Goal: Task Accomplishment & Management: Use online tool/utility

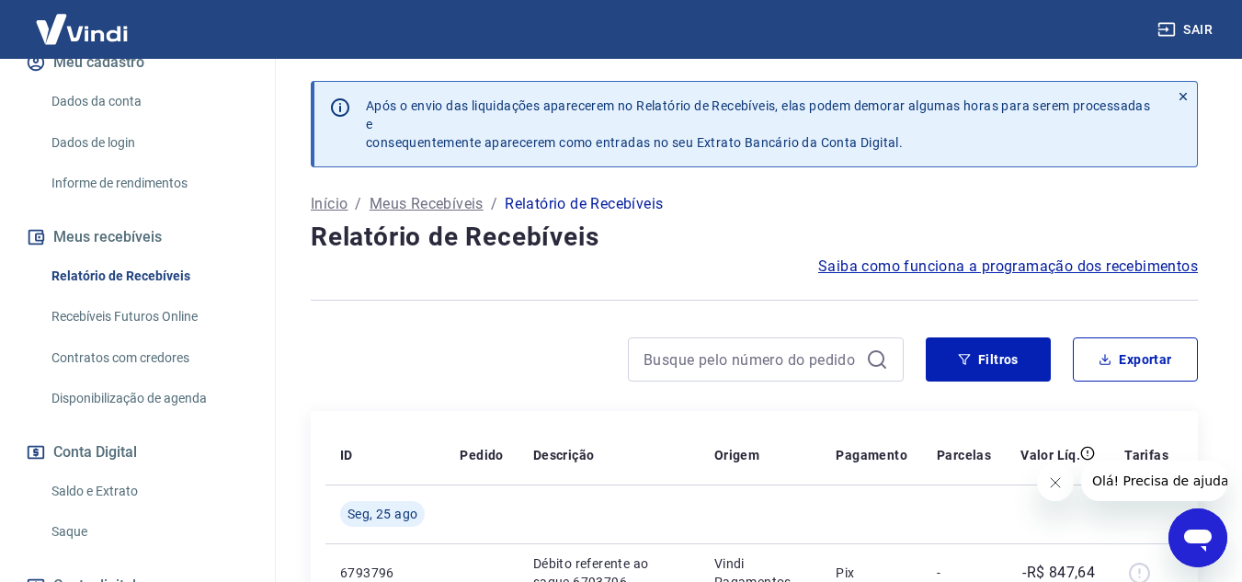
scroll to position [276, 0]
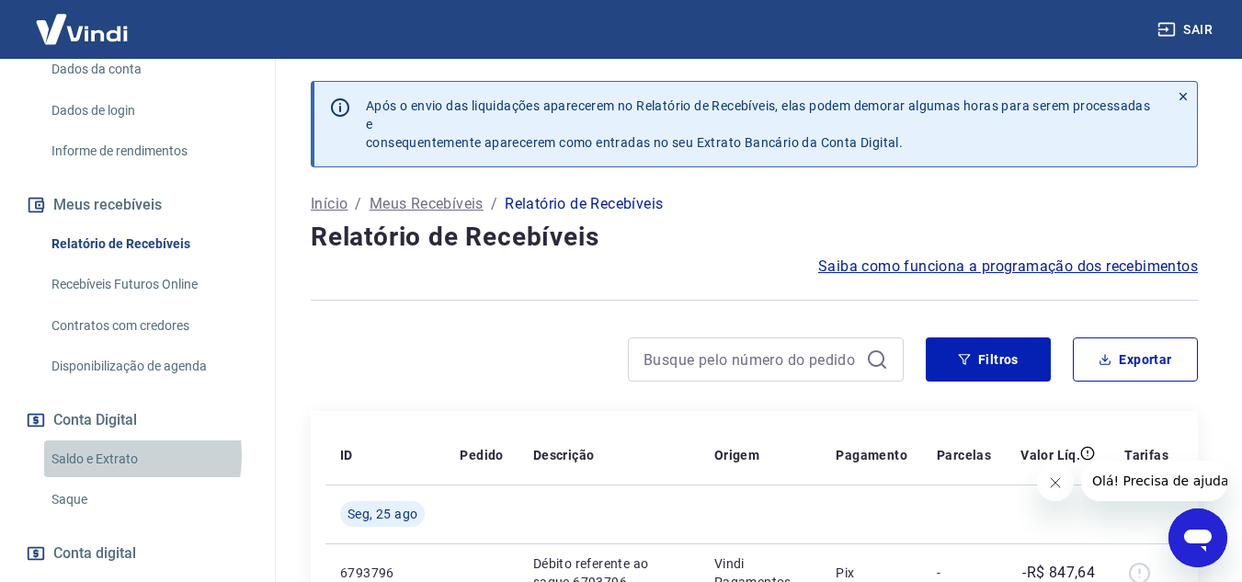
click at [111, 455] on link "Saldo e Extrato" at bounding box center [148, 459] width 209 height 38
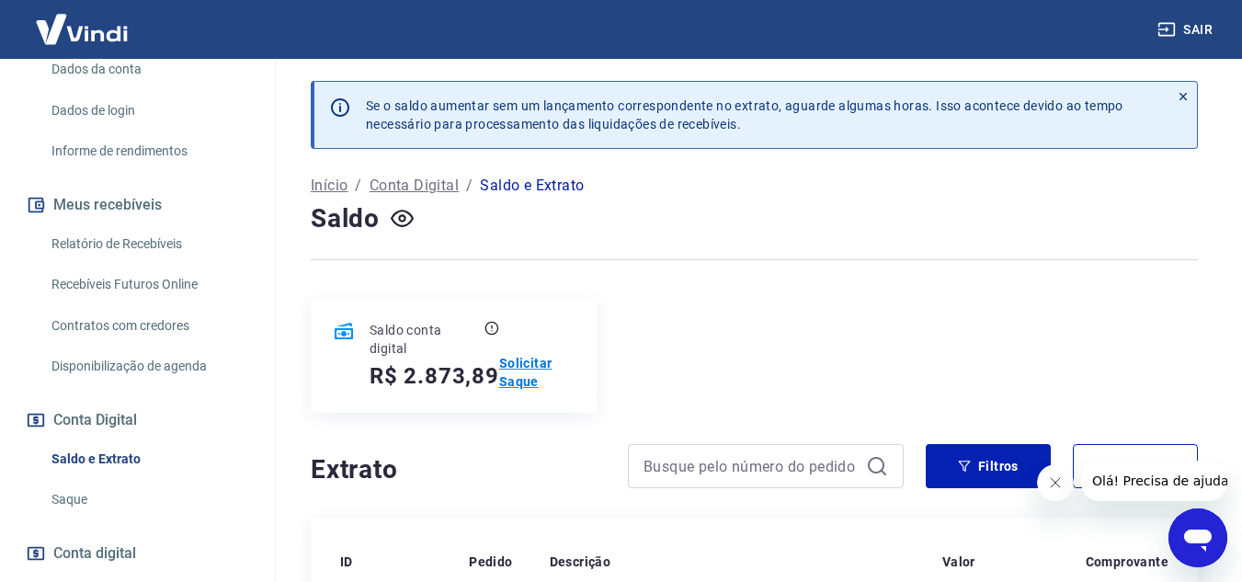
click at [524, 360] on p "Solicitar Saque" at bounding box center [536, 372] width 75 height 37
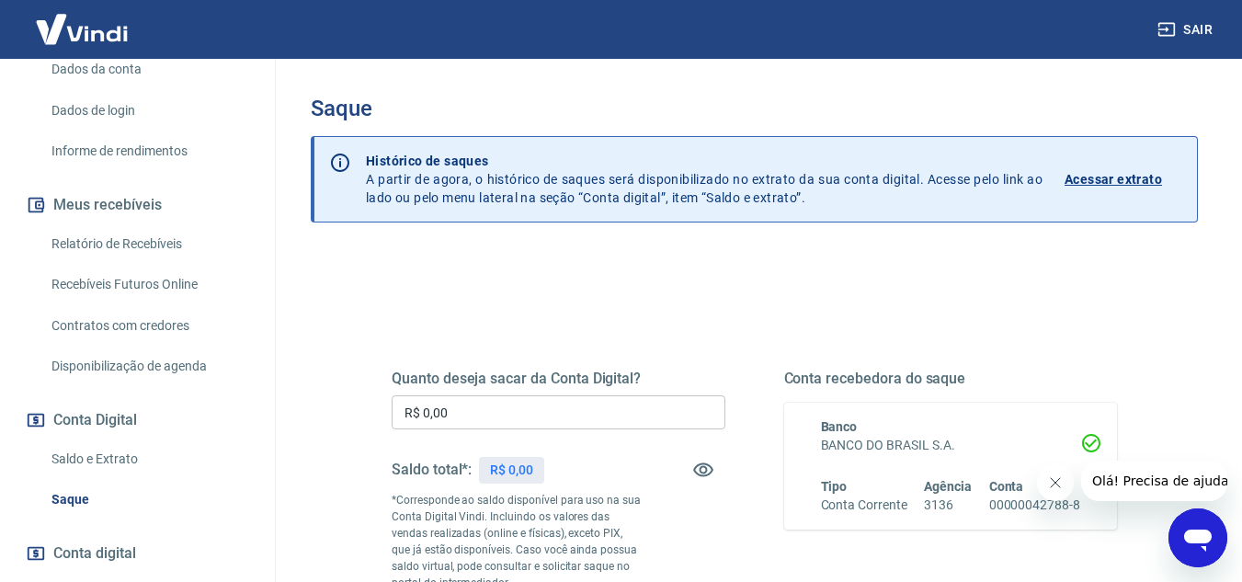
click at [460, 410] on input "R$ 0,00" at bounding box center [559, 412] width 334 height 34
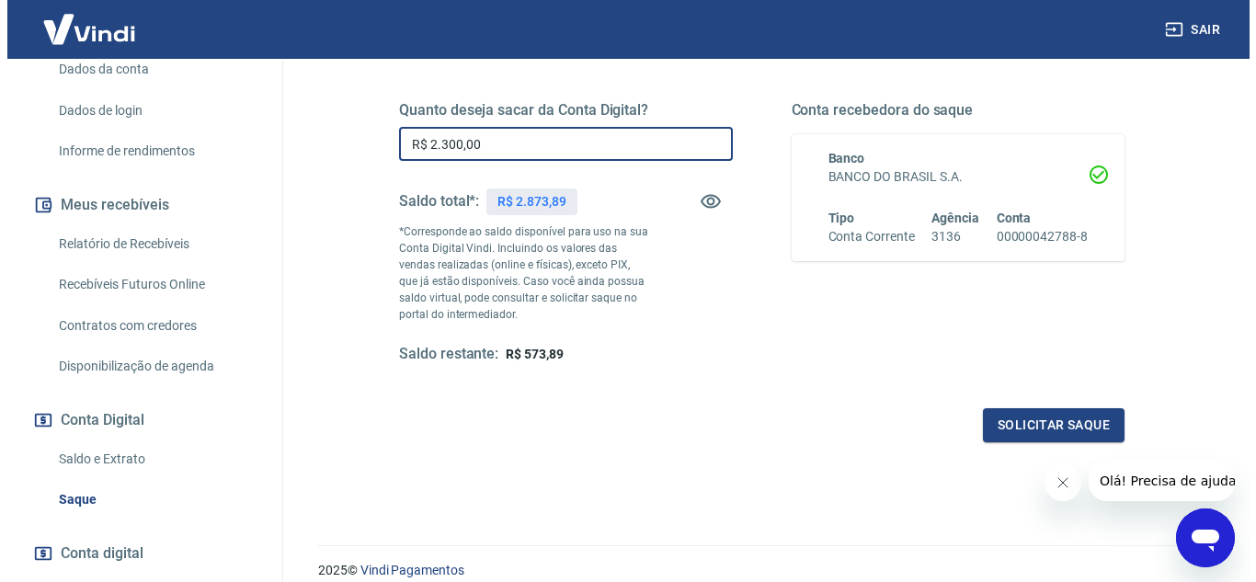
scroll to position [276, 0]
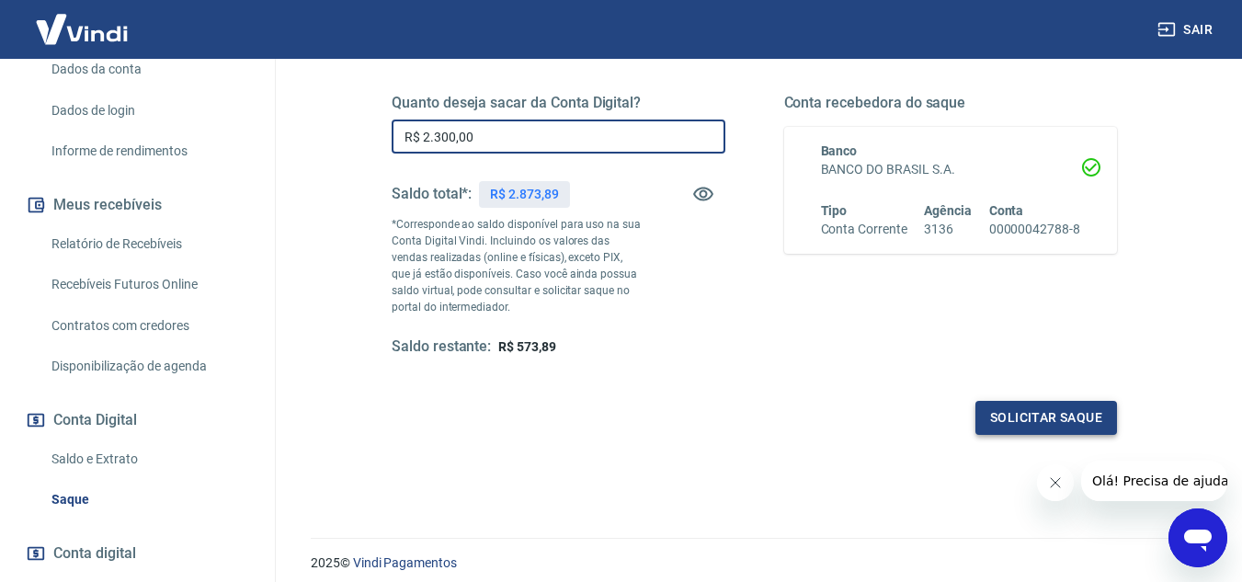
type input "R$ 2.300,00"
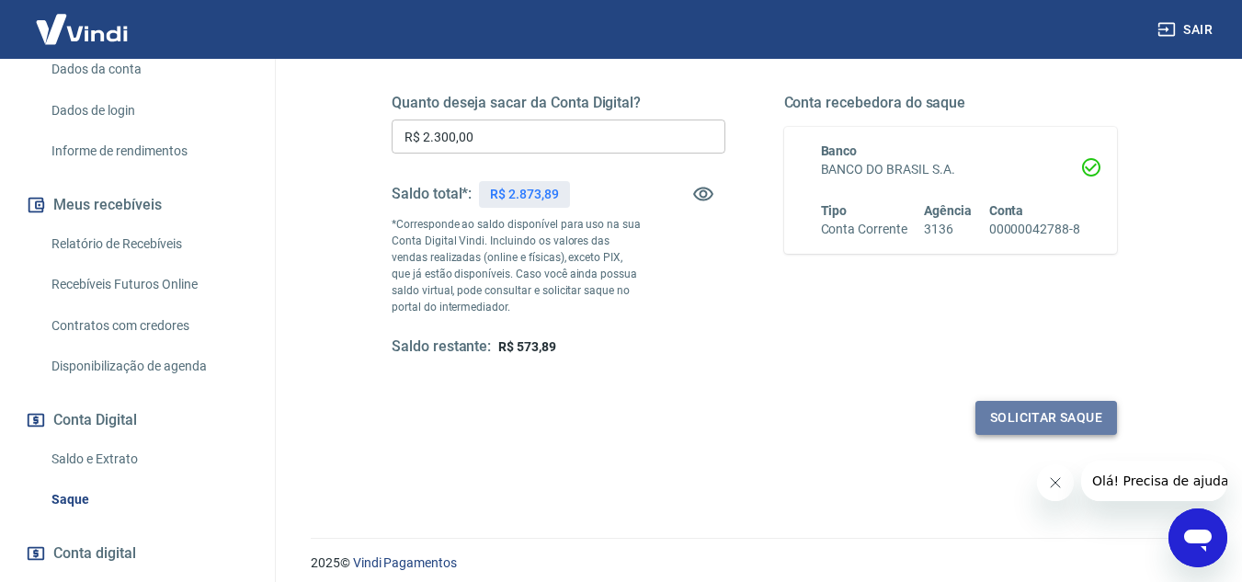
click at [1003, 411] on button "Solicitar saque" at bounding box center [1047, 418] width 142 height 34
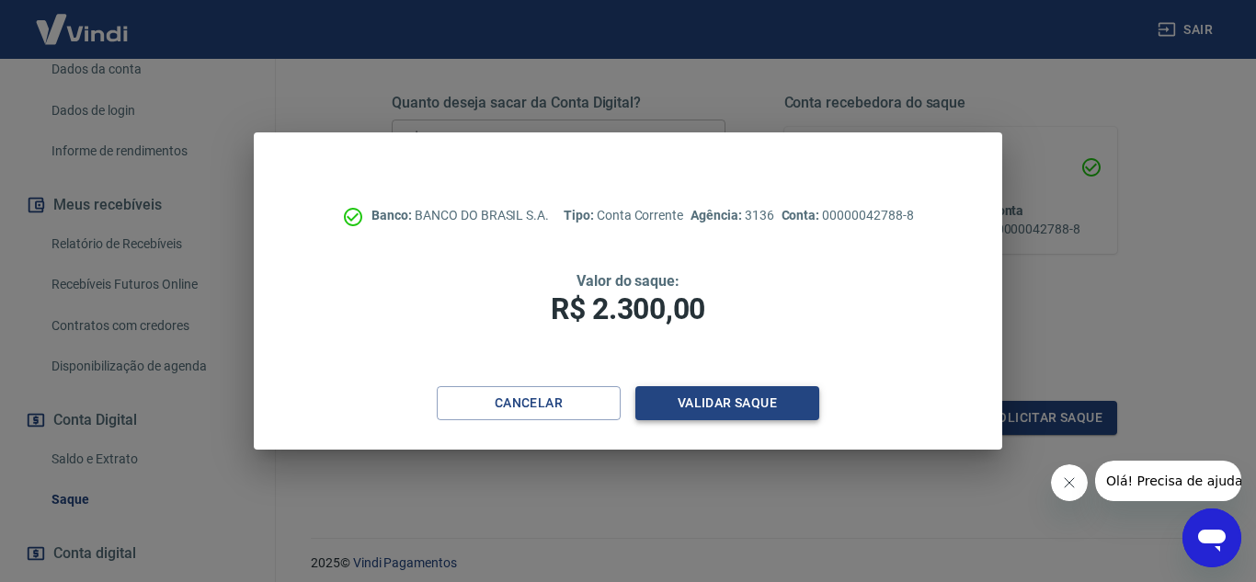
click at [714, 394] on button "Validar saque" at bounding box center [727, 403] width 184 height 34
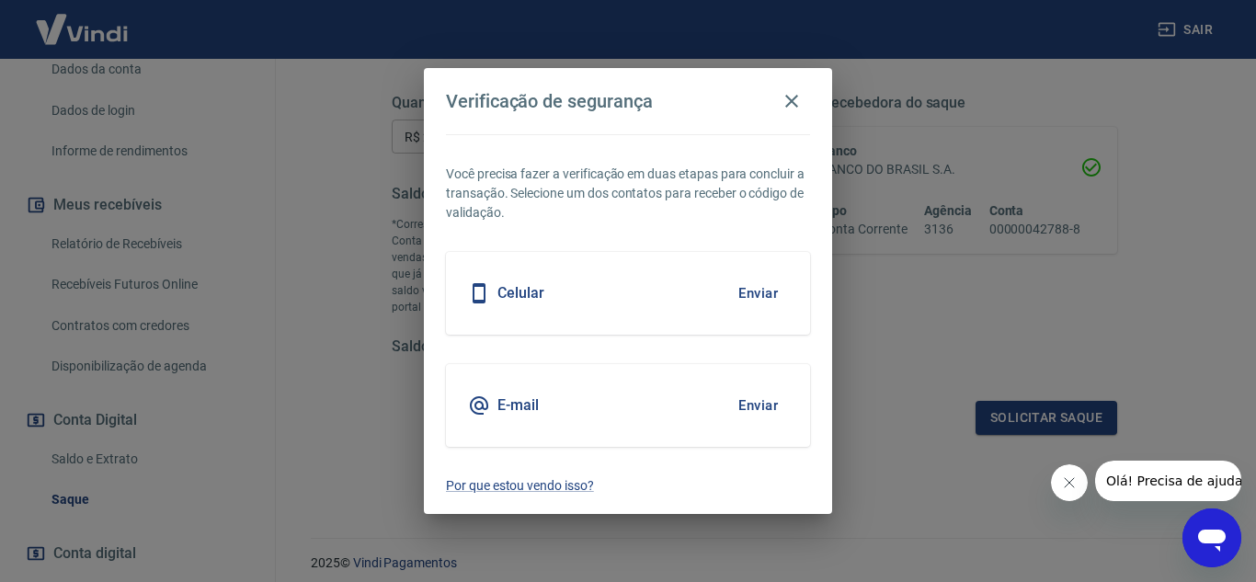
click at [749, 402] on button "Enviar" at bounding box center [758, 405] width 60 height 39
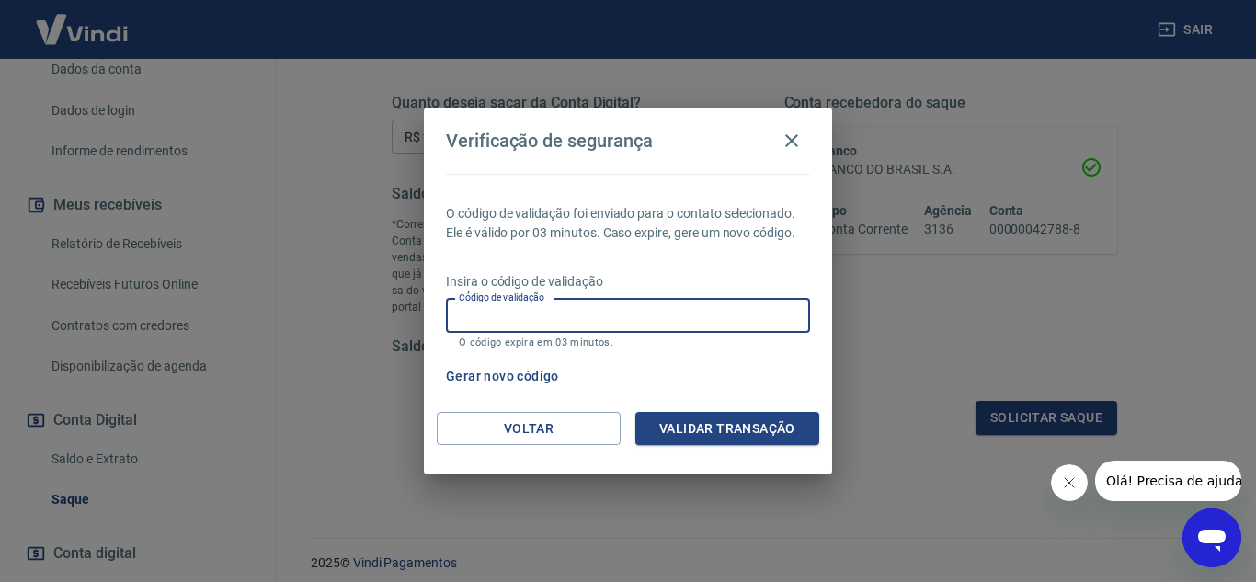
click at [481, 314] on input "Código de validação" at bounding box center [628, 316] width 364 height 34
type input "393925"
click at [720, 427] on button "Validar transação" at bounding box center [727, 429] width 184 height 34
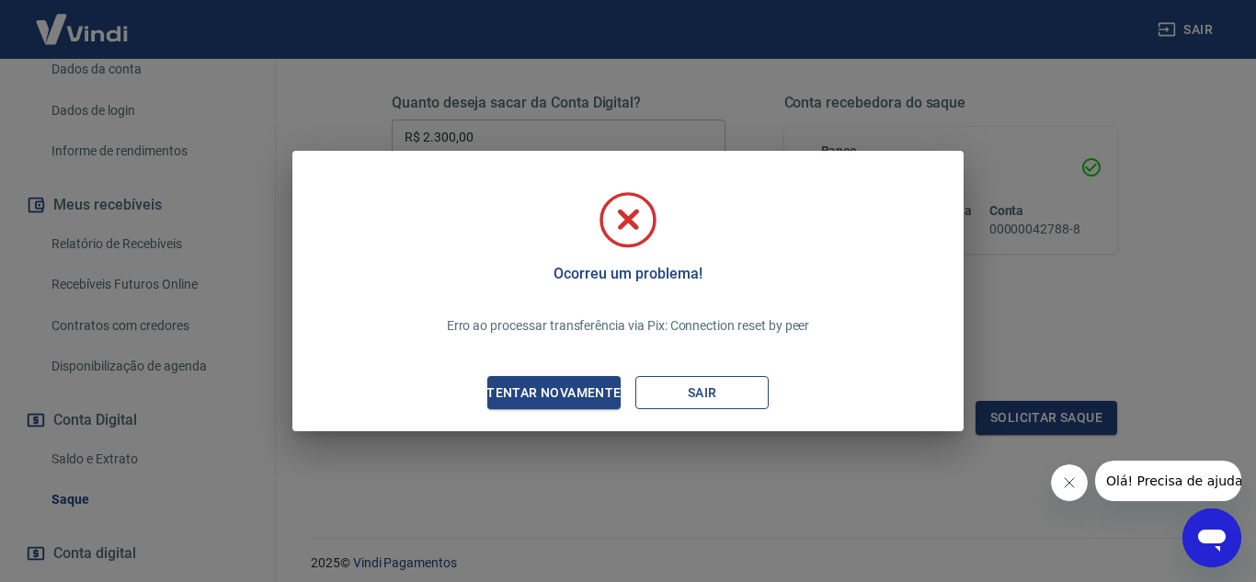
click at [701, 389] on button "Sair" at bounding box center [701, 393] width 133 height 34
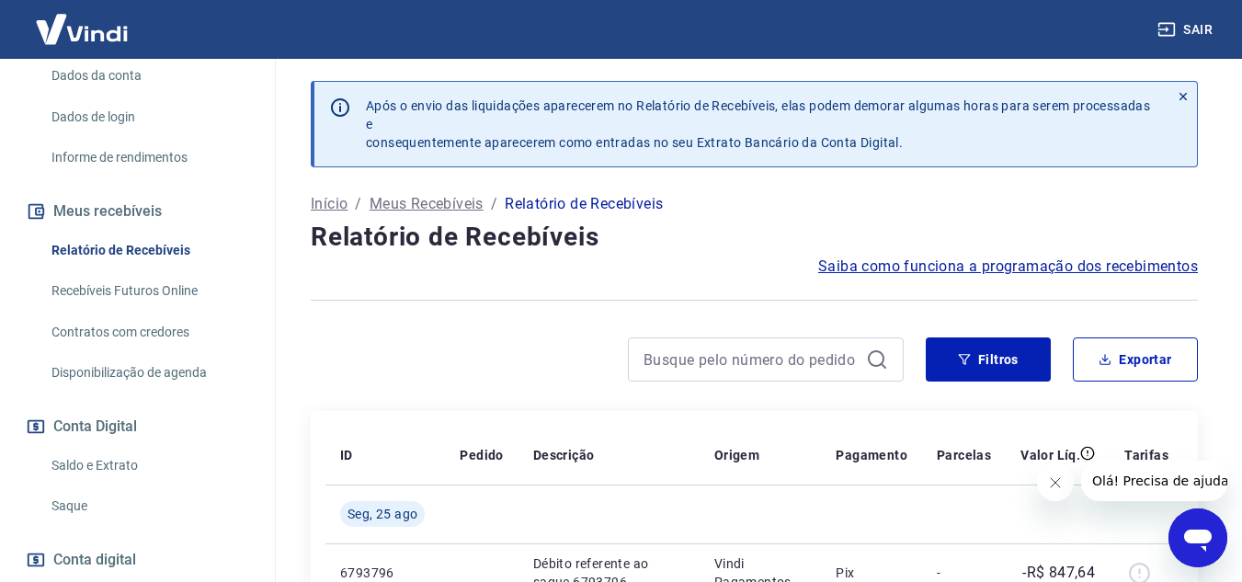
scroll to position [276, 0]
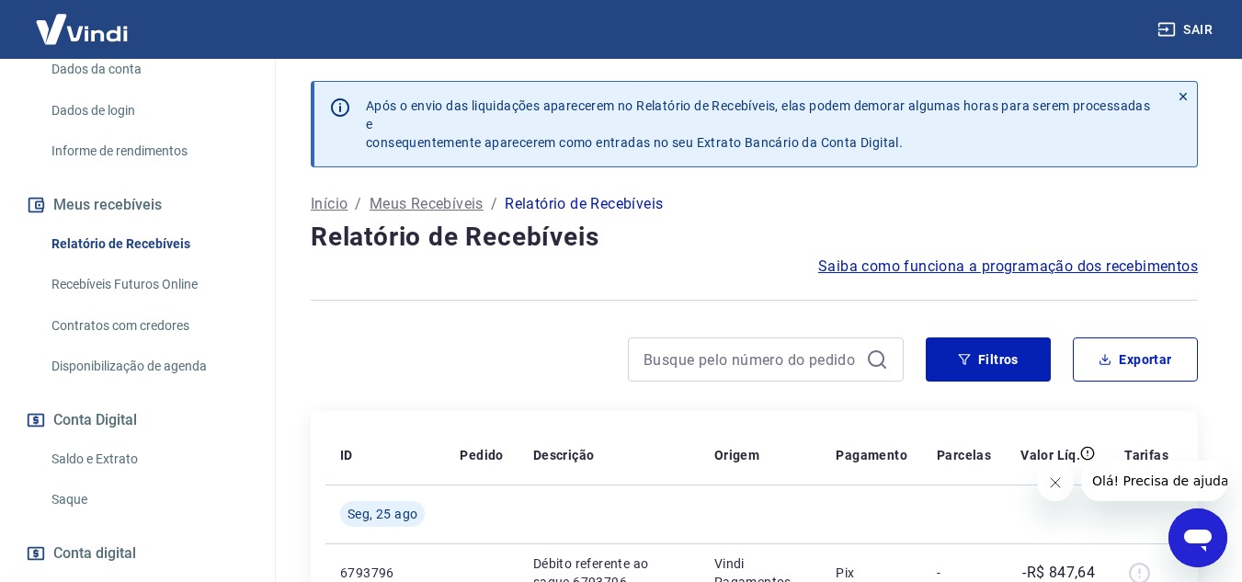
drag, startPoint x: 93, startPoint y: 450, endPoint x: 274, endPoint y: 423, distance: 183.1
click at [93, 450] on link "Saldo e Extrato" at bounding box center [148, 459] width 209 height 38
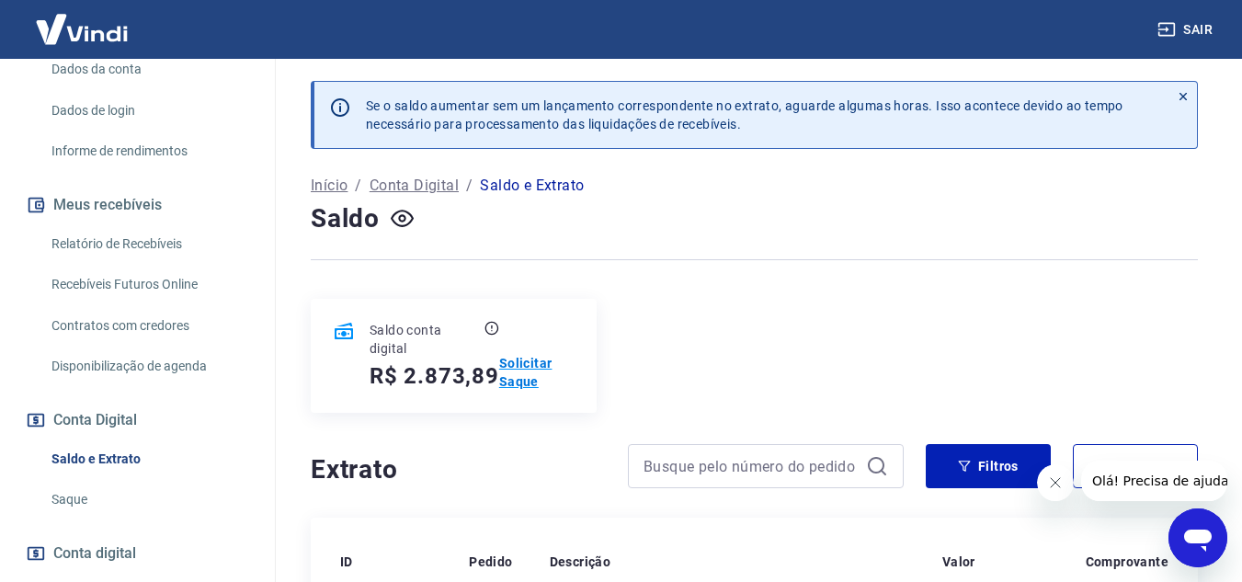
click at [519, 361] on p "Solicitar Saque" at bounding box center [536, 372] width 75 height 37
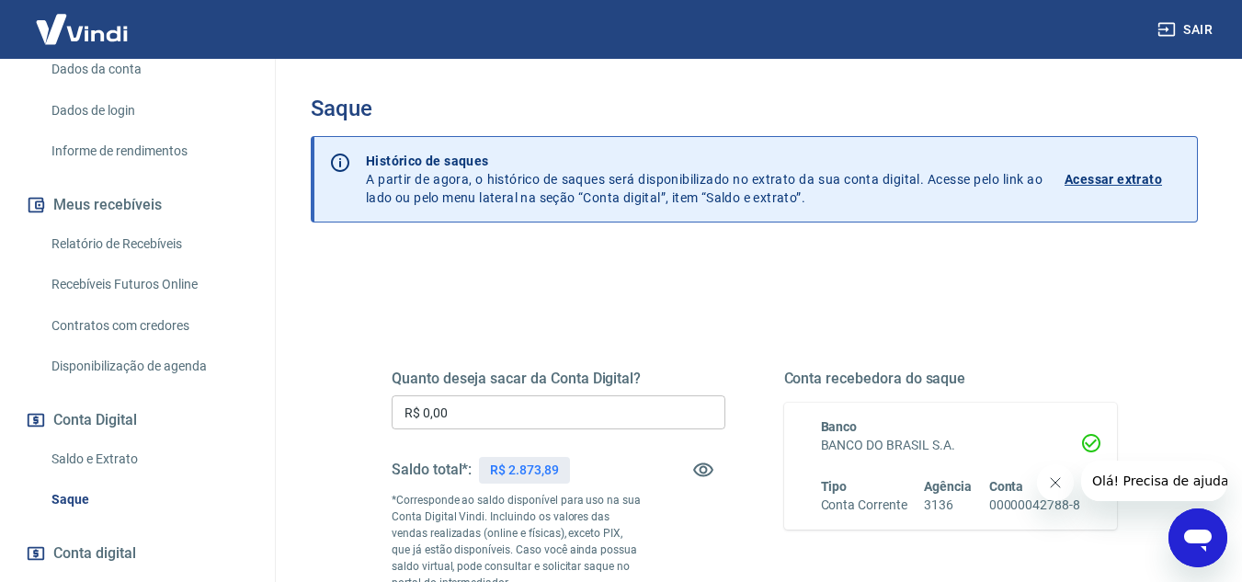
click at [485, 419] on input "R$ 0,00" at bounding box center [559, 412] width 334 height 34
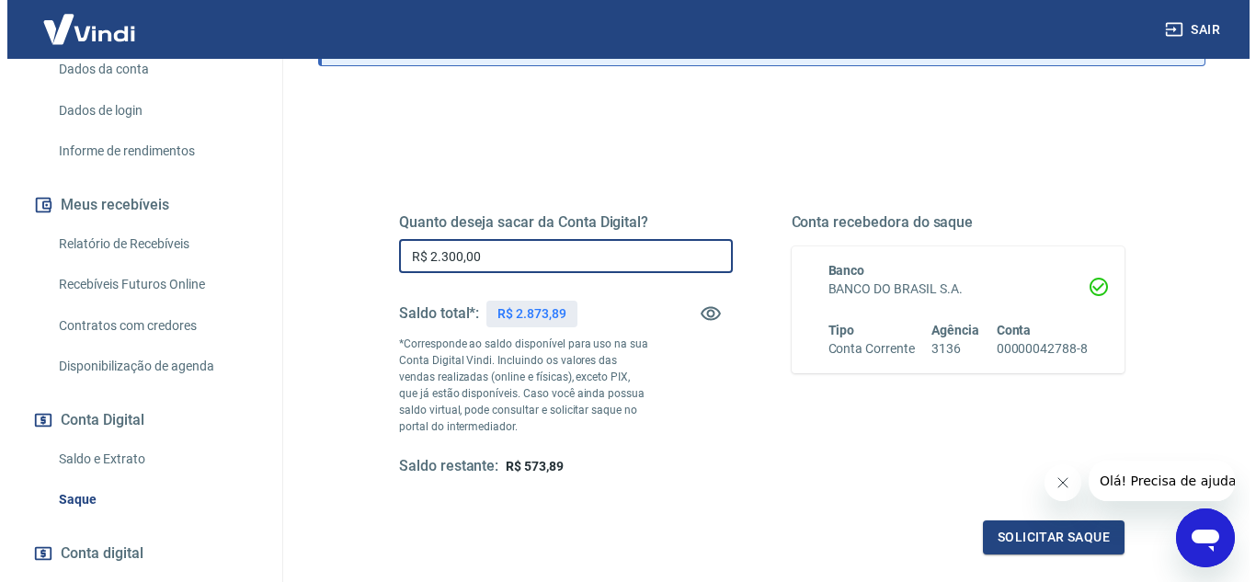
scroll to position [184, 0]
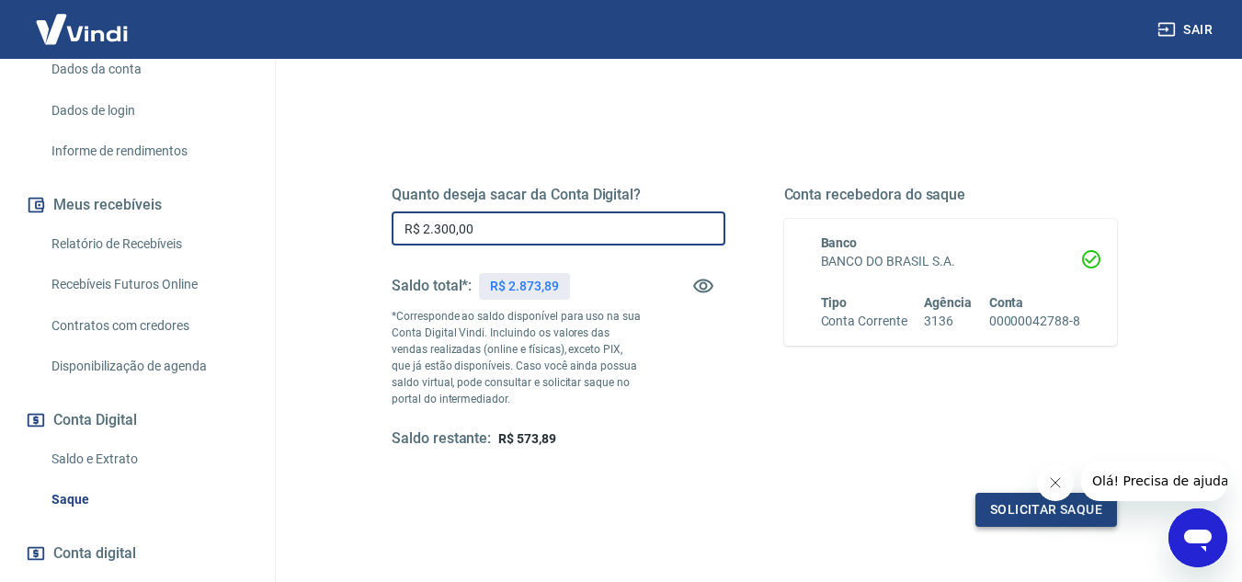
type input "R$ 2.300,00"
click at [1006, 507] on button "Solicitar saque" at bounding box center [1047, 510] width 142 height 34
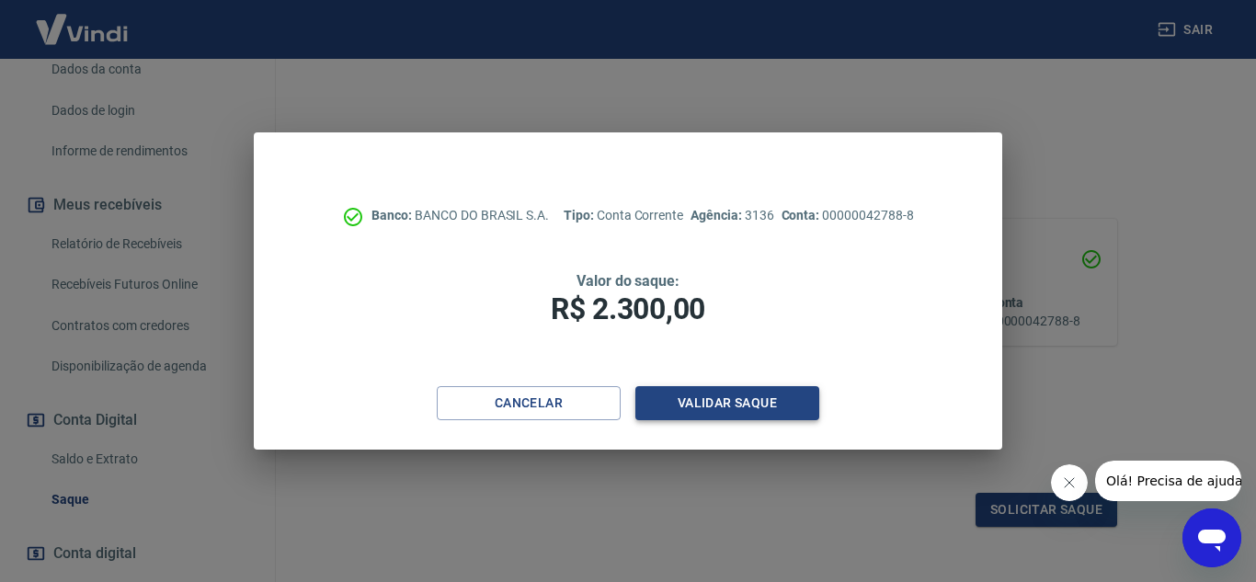
click at [712, 394] on button "Validar saque" at bounding box center [727, 403] width 184 height 34
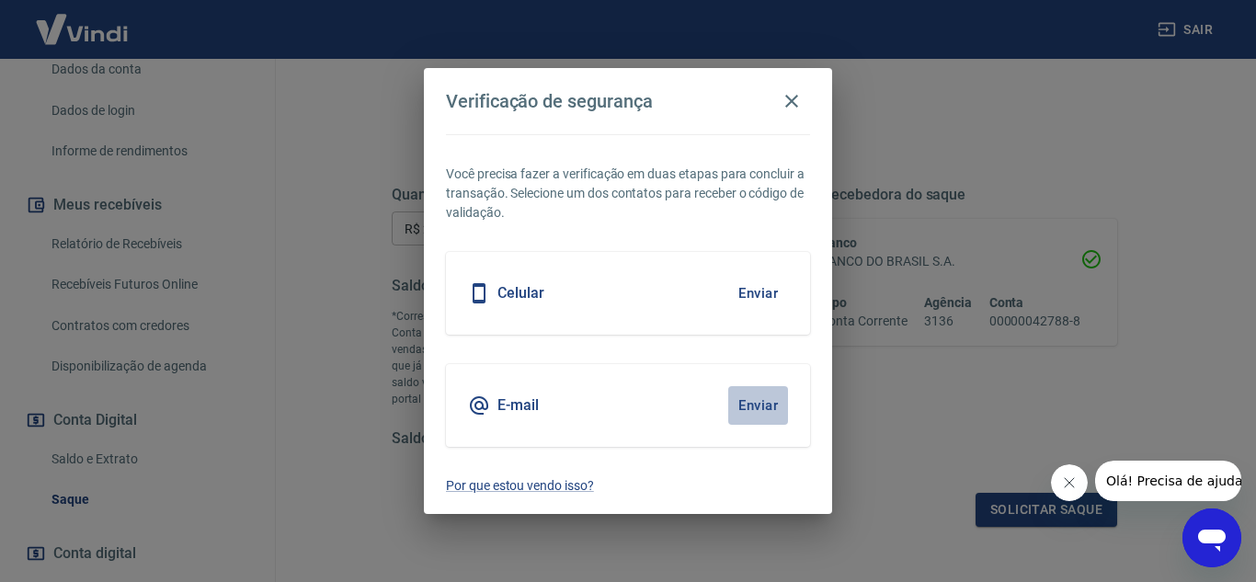
click at [764, 402] on button "Enviar" at bounding box center [758, 405] width 60 height 39
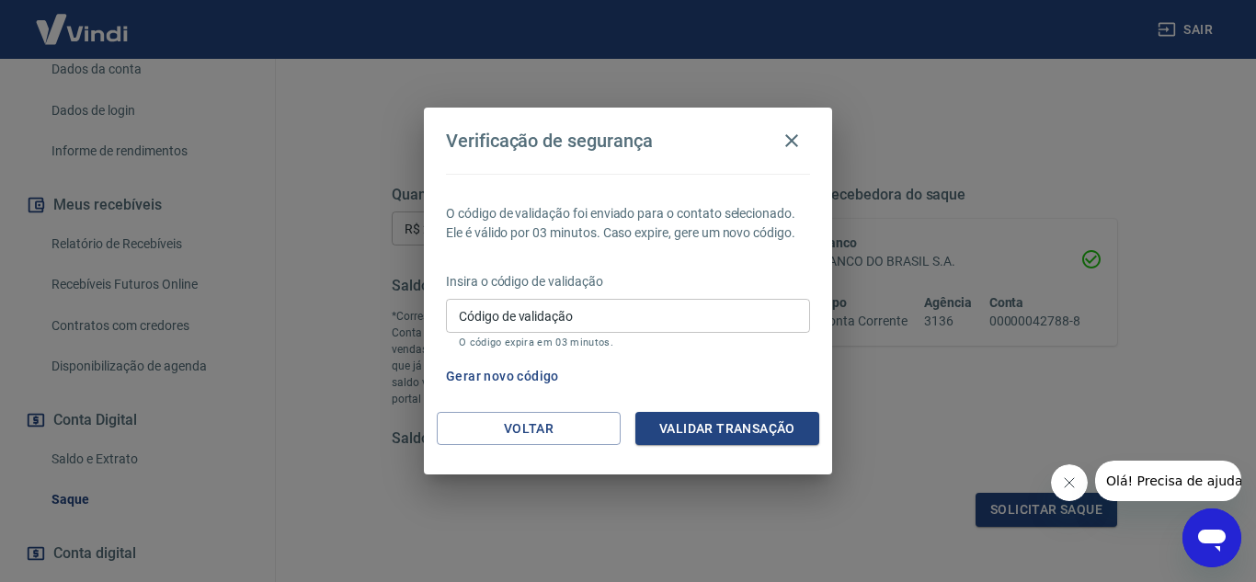
click at [503, 320] on input "Código de validação" at bounding box center [628, 316] width 364 height 34
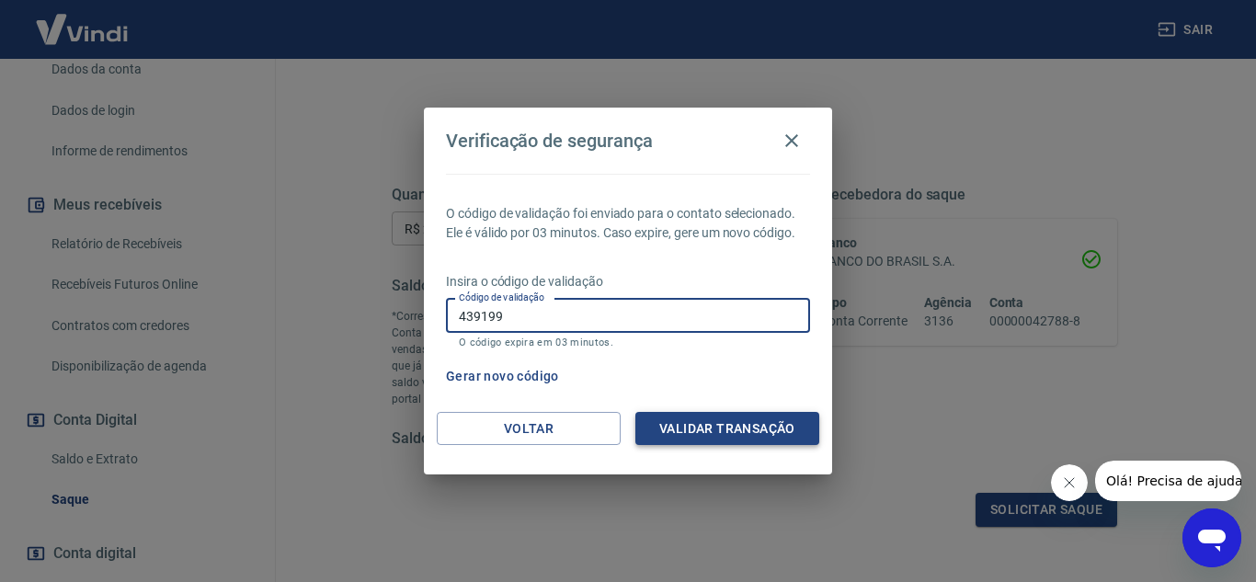
type input "439199"
click at [710, 424] on button "Validar transação" at bounding box center [727, 429] width 184 height 34
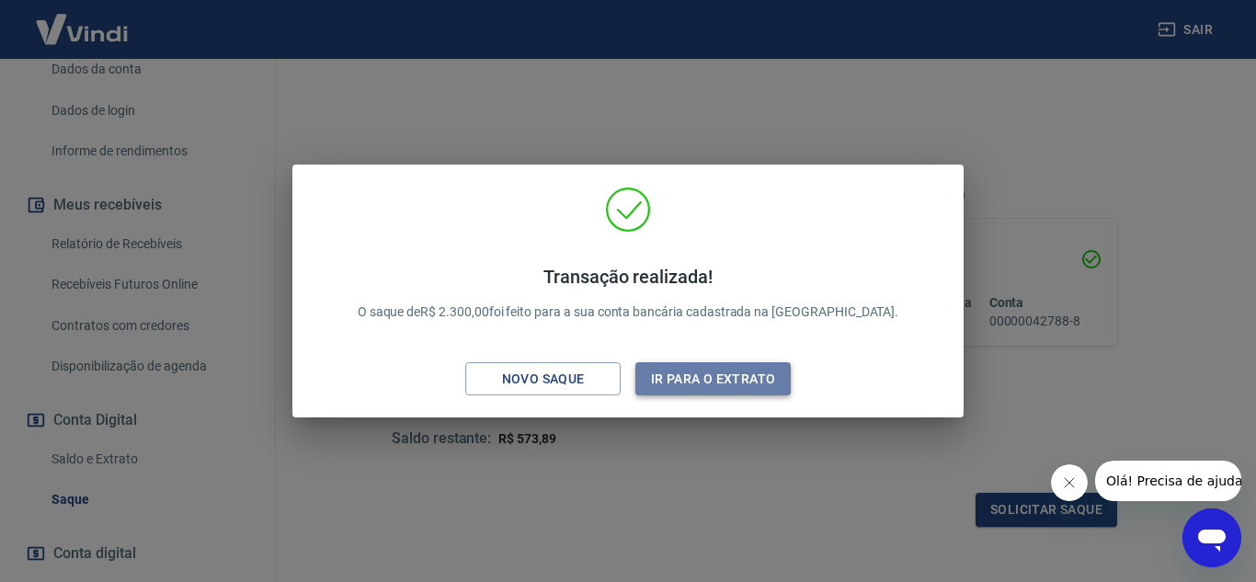
click at [685, 379] on button "Ir para o extrato" at bounding box center [712, 379] width 155 height 34
